Goal: Information Seeking & Learning: Learn about a topic

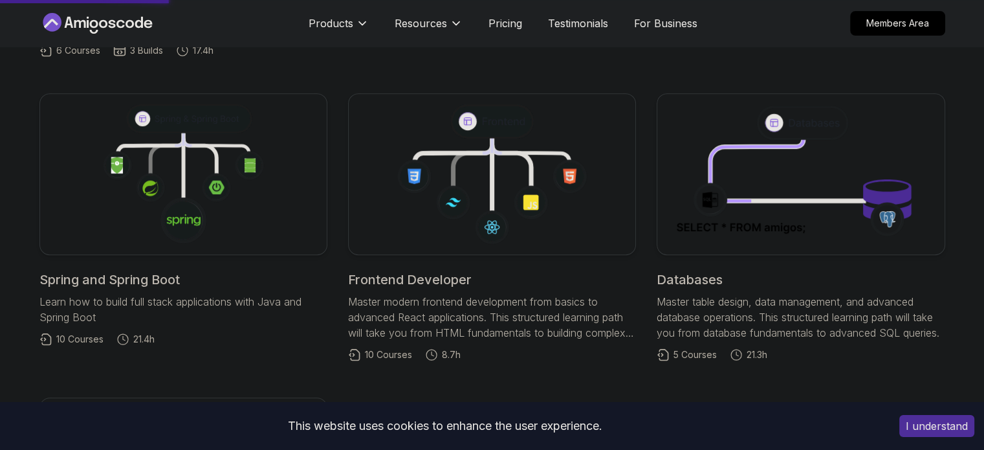
scroll to position [564, 0]
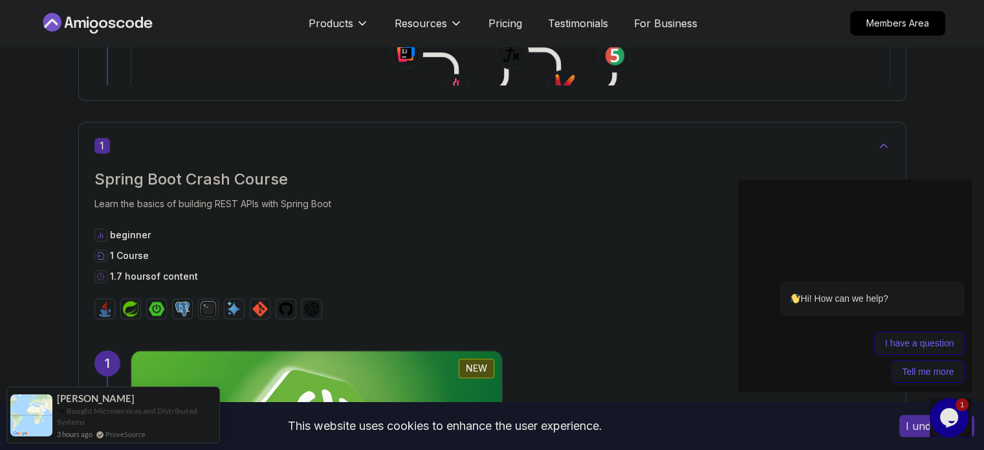
scroll to position [578, 0]
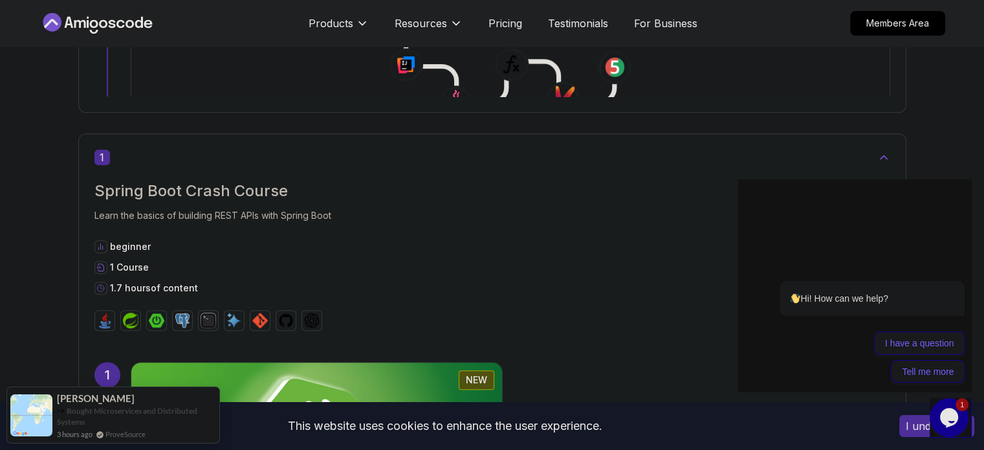
click at [511, 358] on img at bounding box center [316, 439] width 389 height 162
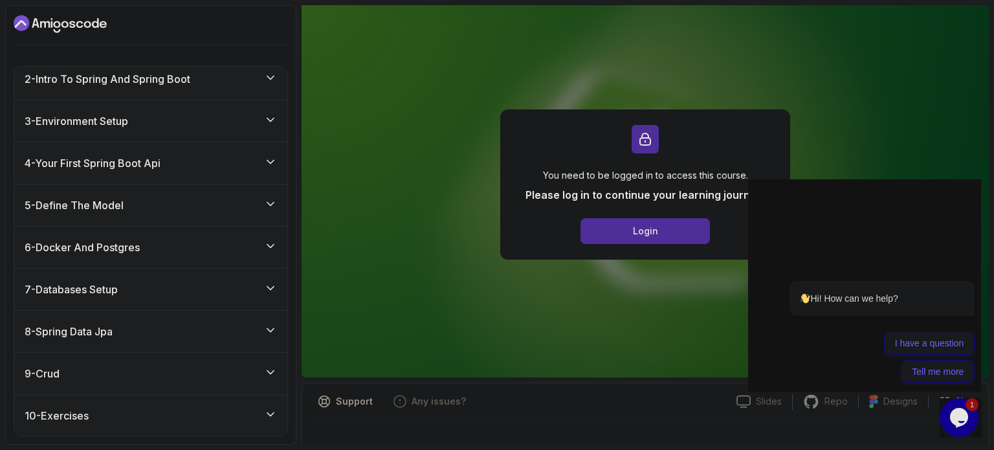
scroll to position [159, 0]
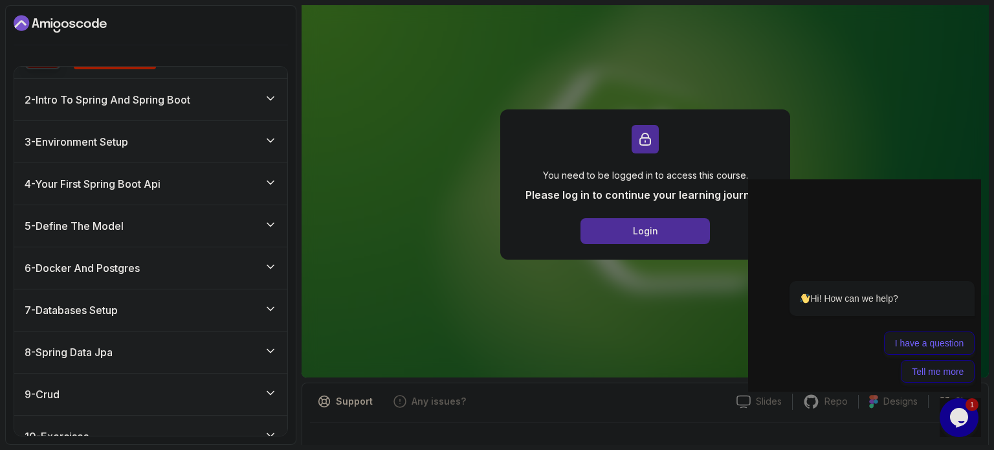
click at [177, 260] on div "6 - Docker And Postgres" at bounding box center [151, 268] width 252 height 16
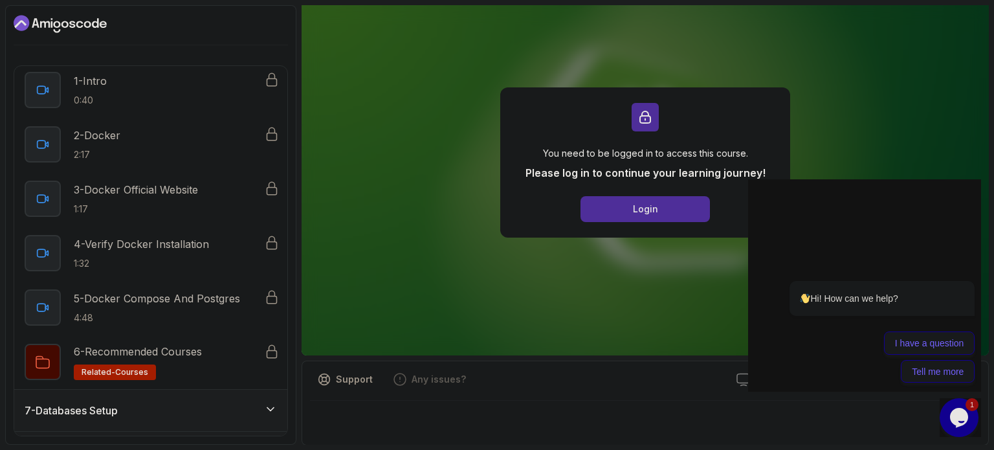
scroll to position [136, 0]
click at [179, 251] on h2 "4 - Verify Docker Installation 1:32" at bounding box center [141, 253] width 135 height 34
